Goal: Task Accomplishment & Management: Manage account settings

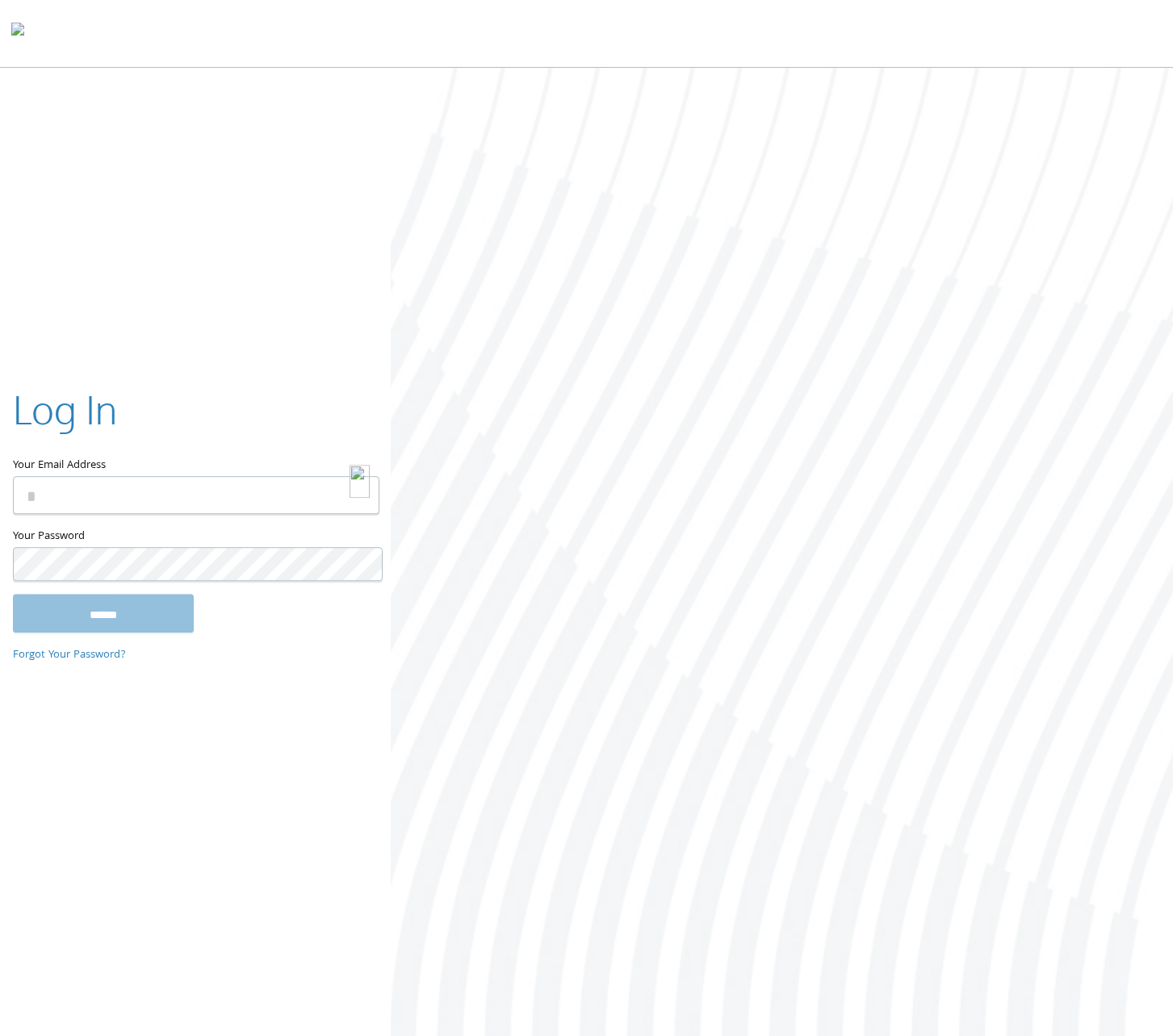
click at [350, 498] on img at bounding box center [360, 481] width 20 height 33
type input "**********"
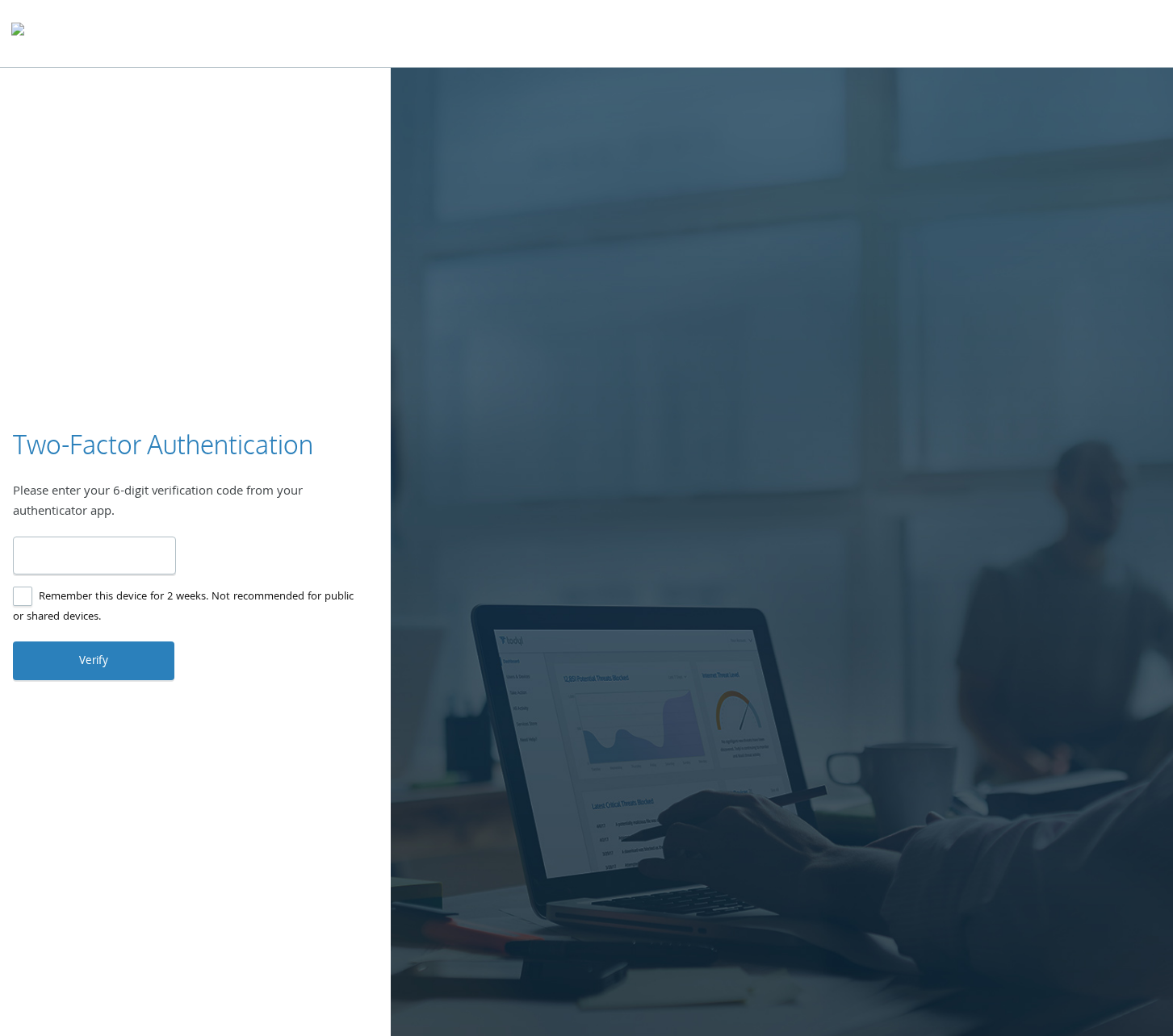
click at [91, 540] on input "number" at bounding box center [94, 556] width 163 height 38
type input "******"
